Goal: Information Seeking & Learning: Learn about a topic

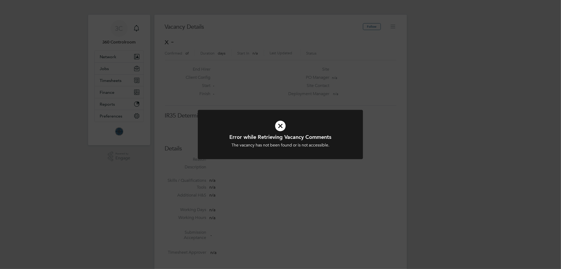
scroll to position [8, 113]
click at [95, 204] on div "Error while Retrieving Vacancy Comments The vacancy has not been found or is no…" at bounding box center [280, 134] width 561 height 269
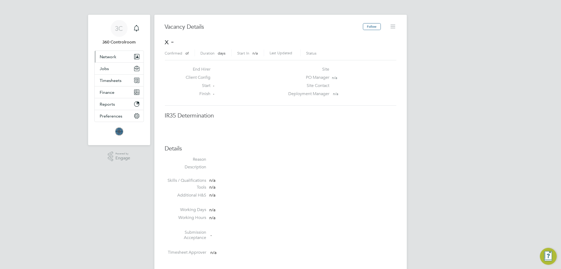
click at [114, 57] on span "Network" at bounding box center [108, 56] width 17 height 5
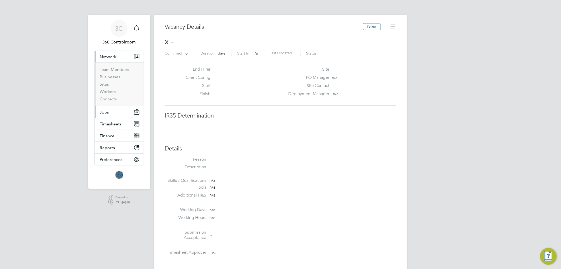
click at [107, 108] on button "Jobs" at bounding box center [119, 112] width 49 height 12
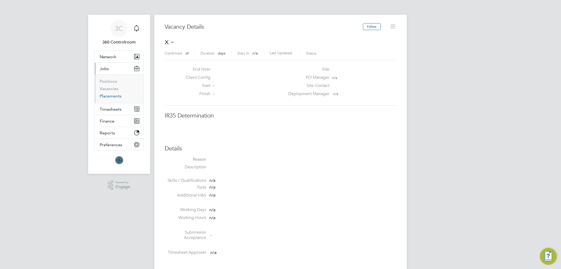
click at [113, 97] on link "Placements" at bounding box center [111, 95] width 22 height 5
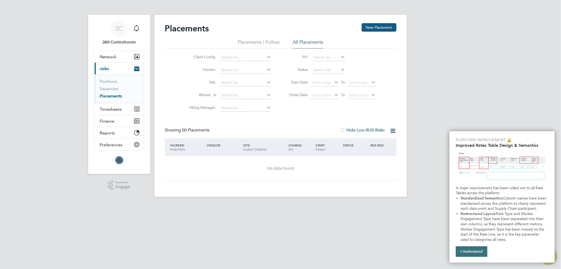
click at [475, 248] on button "I Understand" at bounding box center [472, 251] width 32 height 11
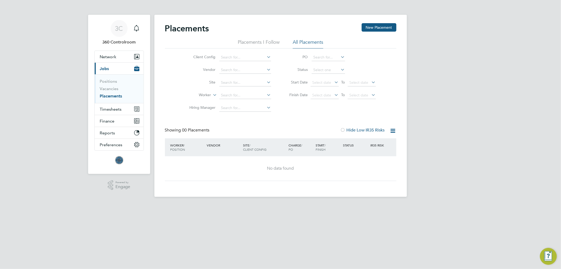
click at [107, 97] on link "Placements" at bounding box center [111, 95] width 22 height 5
click at [107, 88] on link "Vacancies" at bounding box center [109, 88] width 19 height 5
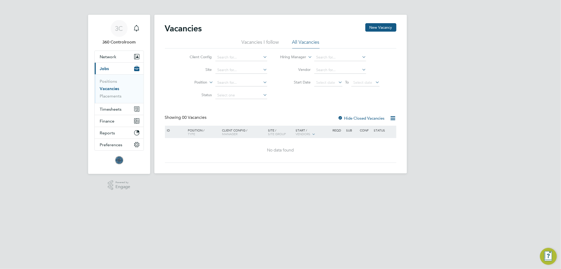
drag, startPoint x: 256, startPoint y: 36, endPoint x: 257, endPoint y: 45, distance: 8.9
click at [257, 38] on div "Vacancies New Vacancy" at bounding box center [280, 31] width 231 height 16
click at [257, 45] on li "Vacancies I follow" at bounding box center [260, 43] width 37 height 9
click at [300, 40] on li "All Vacancies" at bounding box center [305, 43] width 27 height 9
click at [106, 83] on link "Positions" at bounding box center [108, 81] width 17 height 5
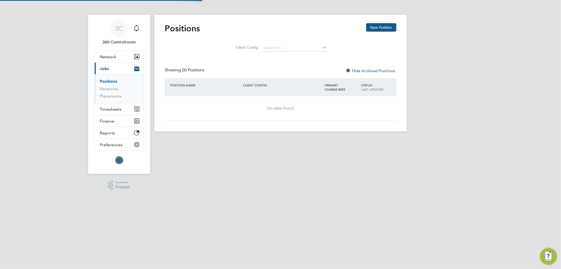
click at [44, 80] on div "3C 360 Controlroom Notifications Applications: Network Team Members Businesses …" at bounding box center [280, 70] width 561 height 140
